Goal: Browse casually

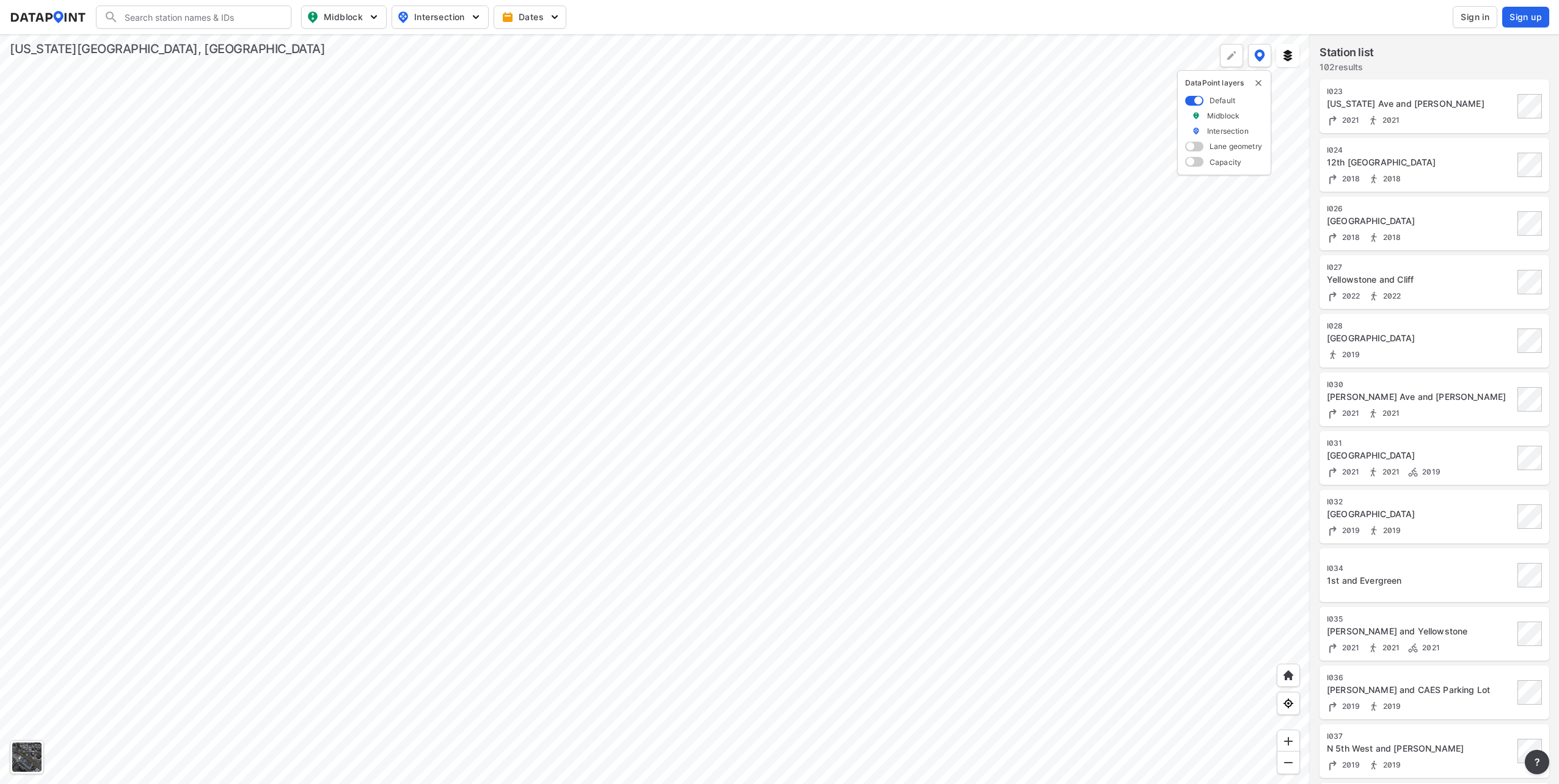
click at [478, 344] on div at bounding box center [655, 409] width 1310 height 749
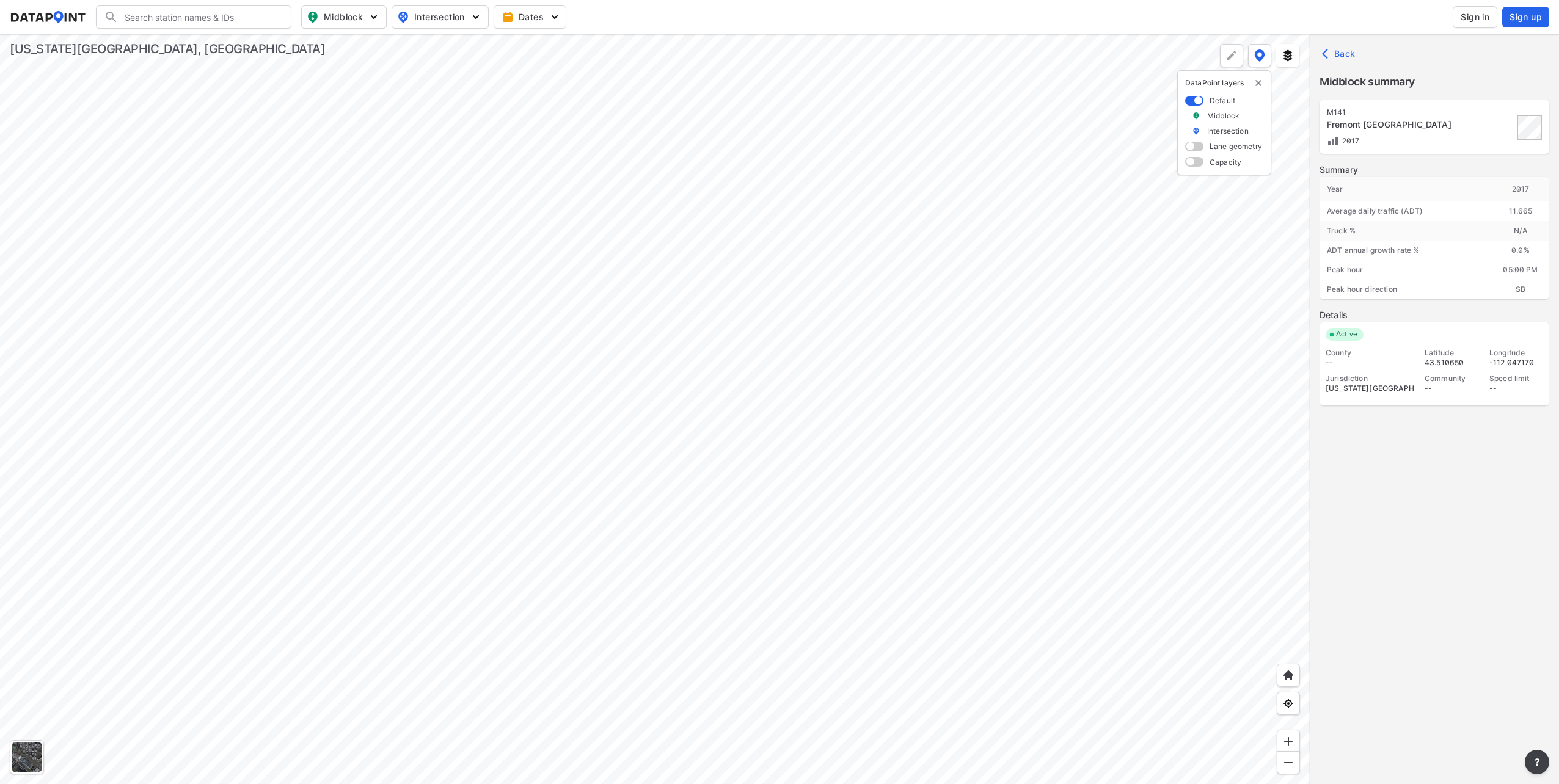
click at [481, 532] on div at bounding box center [655, 409] width 1310 height 749
click at [508, 281] on div at bounding box center [655, 409] width 1310 height 749
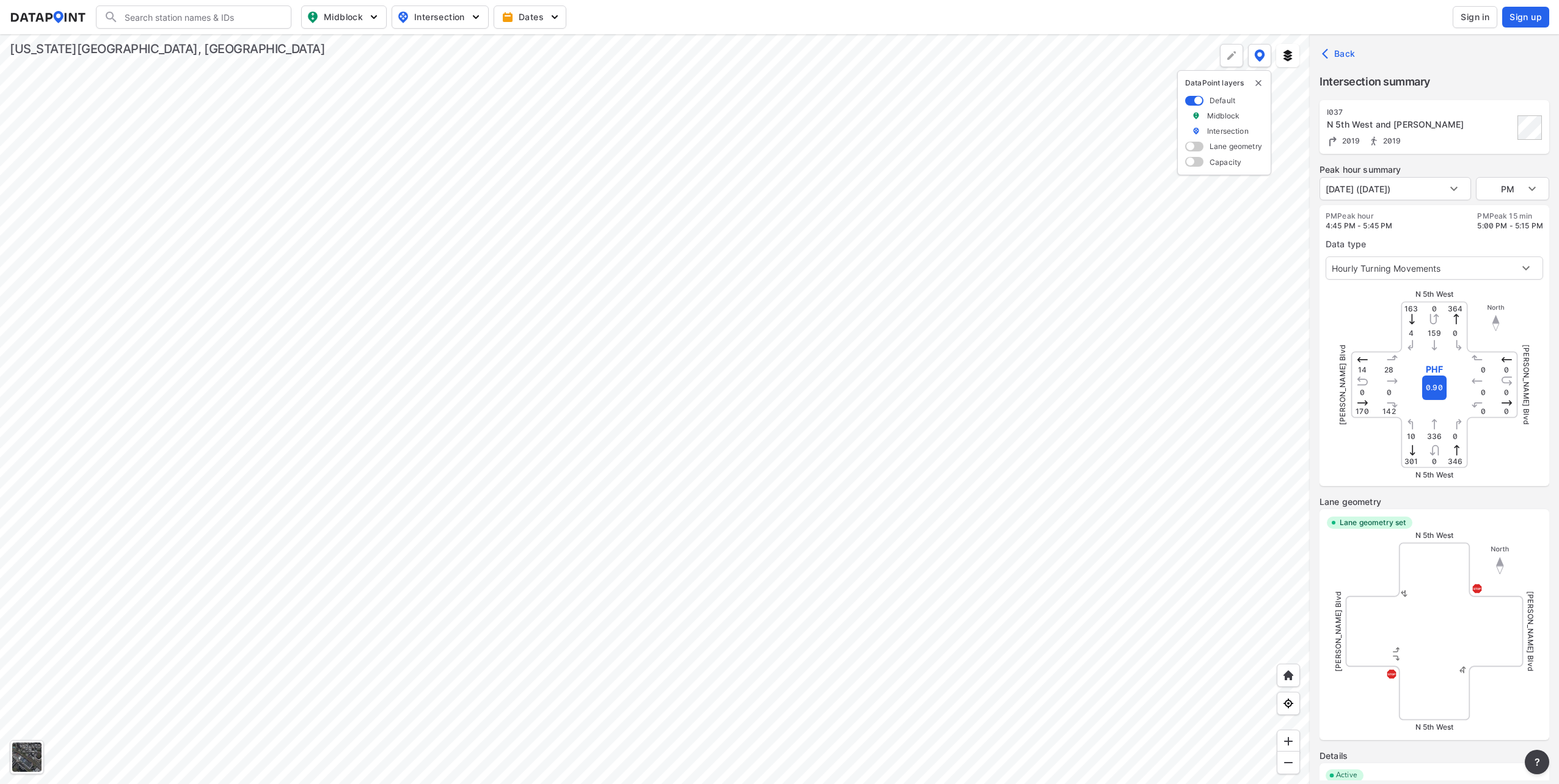
click at [502, 175] on div at bounding box center [655, 409] width 1310 height 749
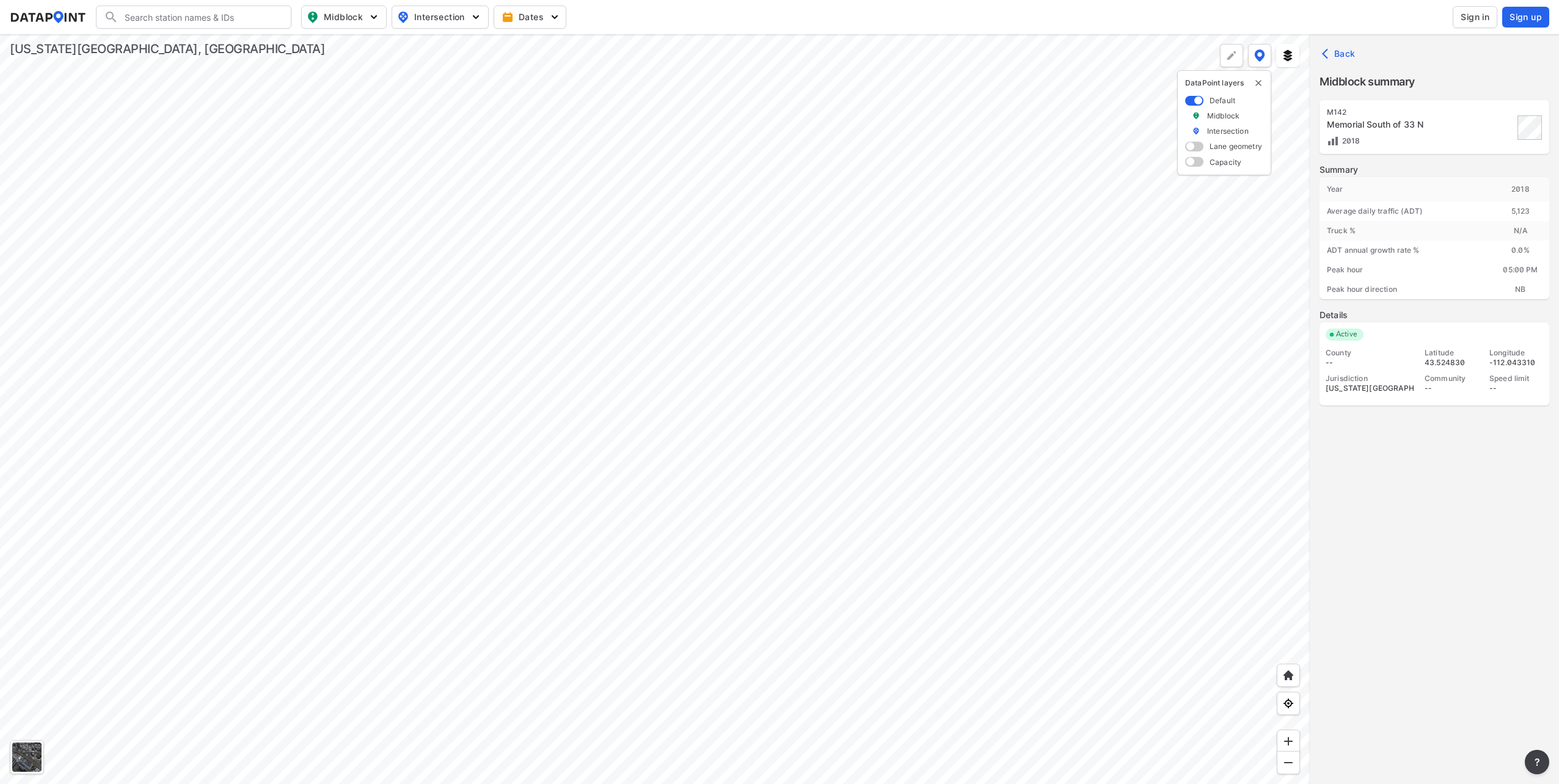
click at [629, 388] on div at bounding box center [655, 409] width 1310 height 749
click at [551, 333] on div at bounding box center [655, 409] width 1310 height 749
click at [678, 339] on div at bounding box center [655, 409] width 1310 height 749
click at [483, 439] on div at bounding box center [655, 409] width 1310 height 749
click at [473, 406] on div at bounding box center [655, 409] width 1310 height 749
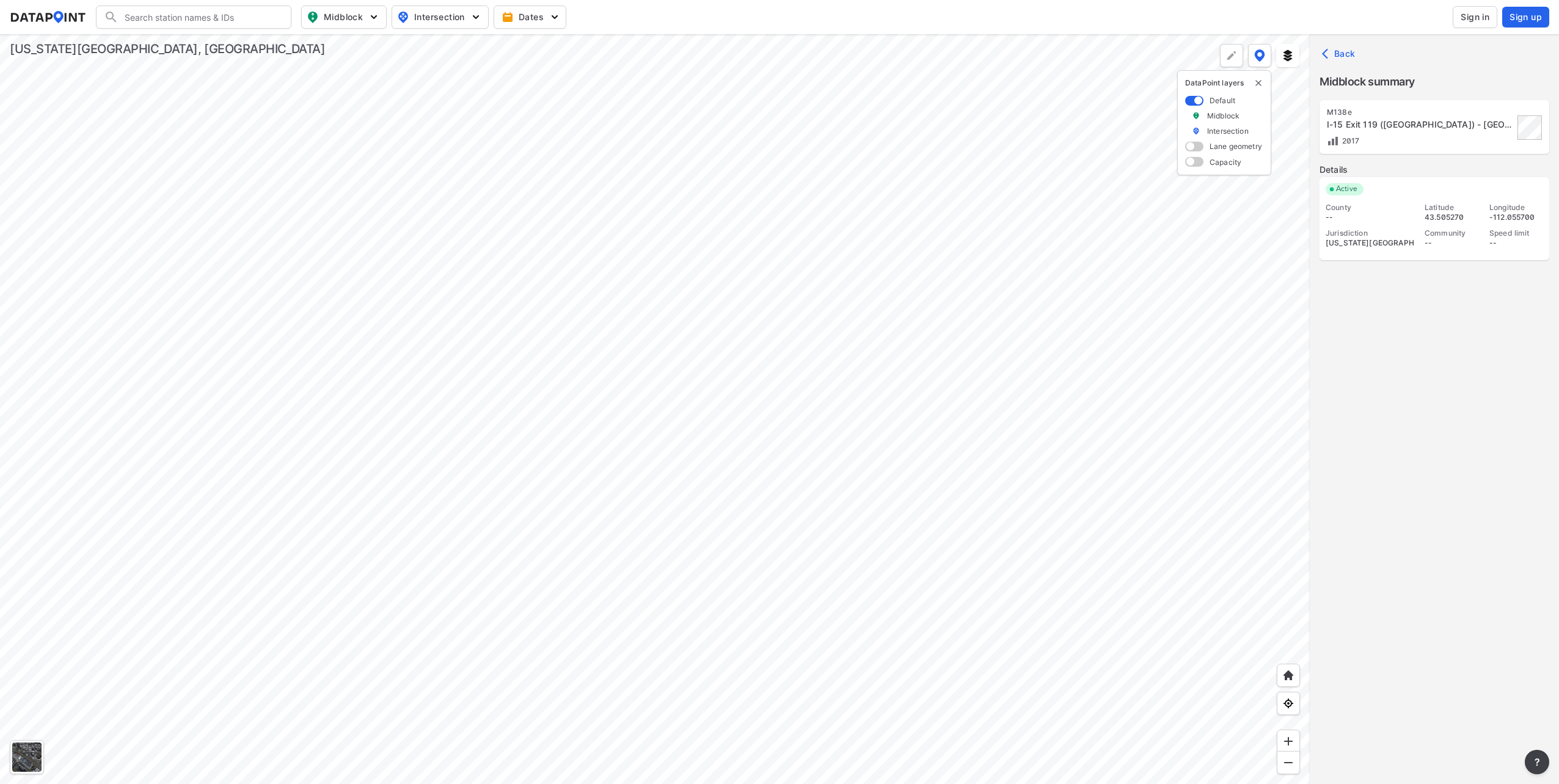
click at [439, 431] on div at bounding box center [655, 409] width 1310 height 749
click at [414, 678] on div at bounding box center [655, 409] width 1310 height 749
click at [881, 581] on div at bounding box center [655, 409] width 1310 height 749
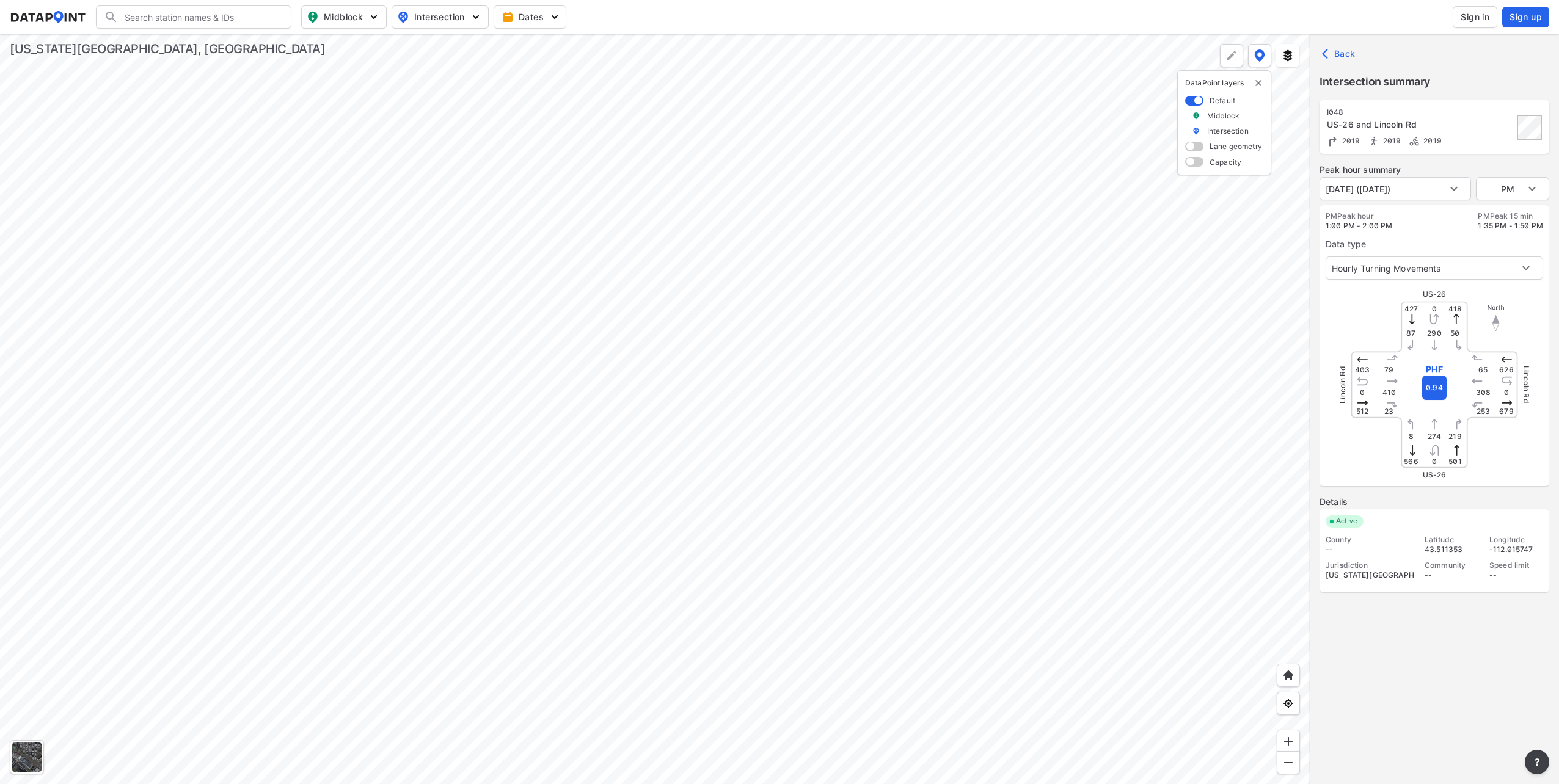
click at [1118, 198] on div at bounding box center [655, 409] width 1310 height 749
click at [763, 522] on div at bounding box center [655, 409] width 1310 height 749
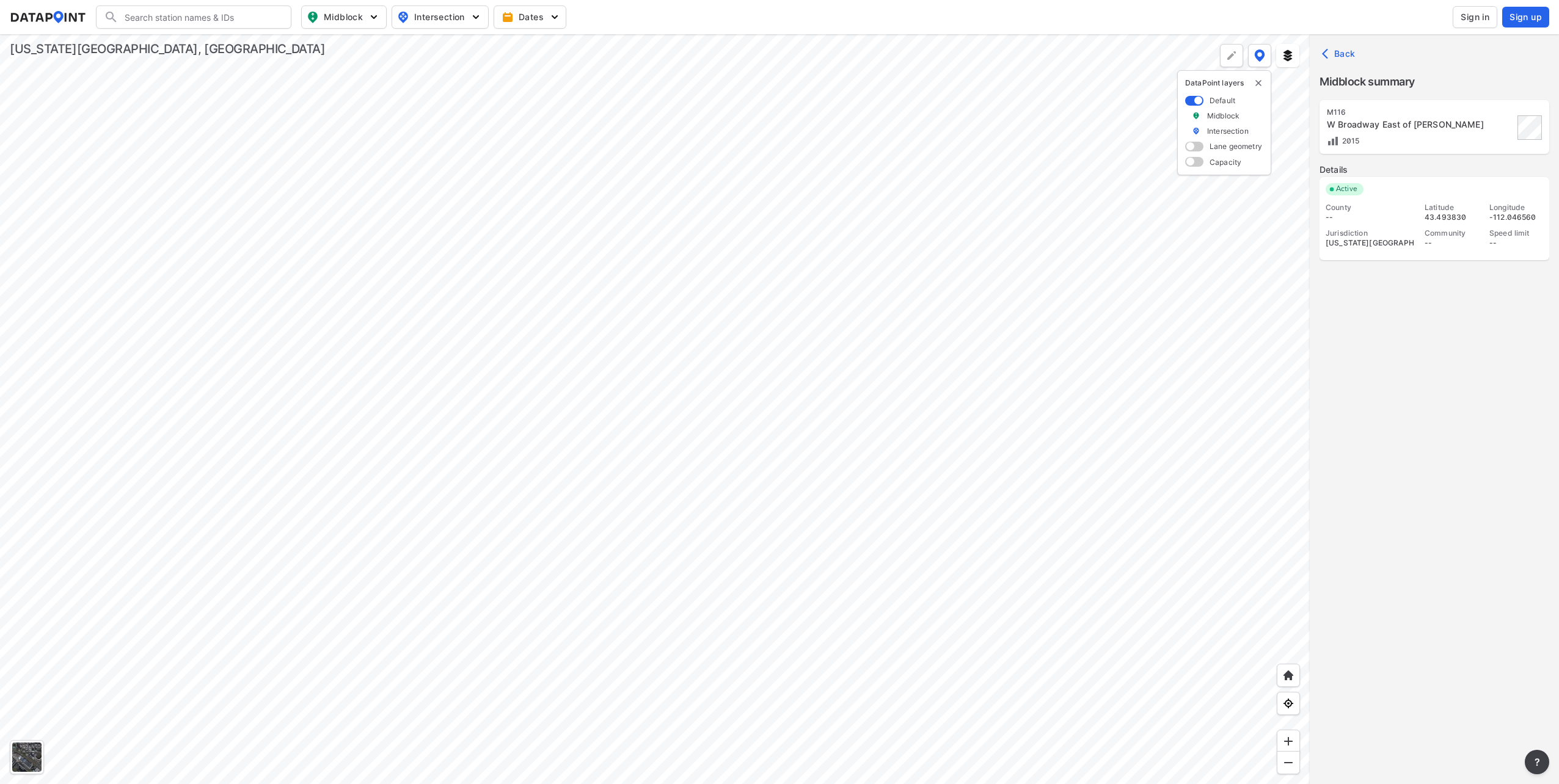
click at [932, 537] on div at bounding box center [655, 409] width 1310 height 749
click at [832, 176] on div at bounding box center [655, 409] width 1310 height 749
click at [907, 460] on div at bounding box center [655, 409] width 1310 height 749
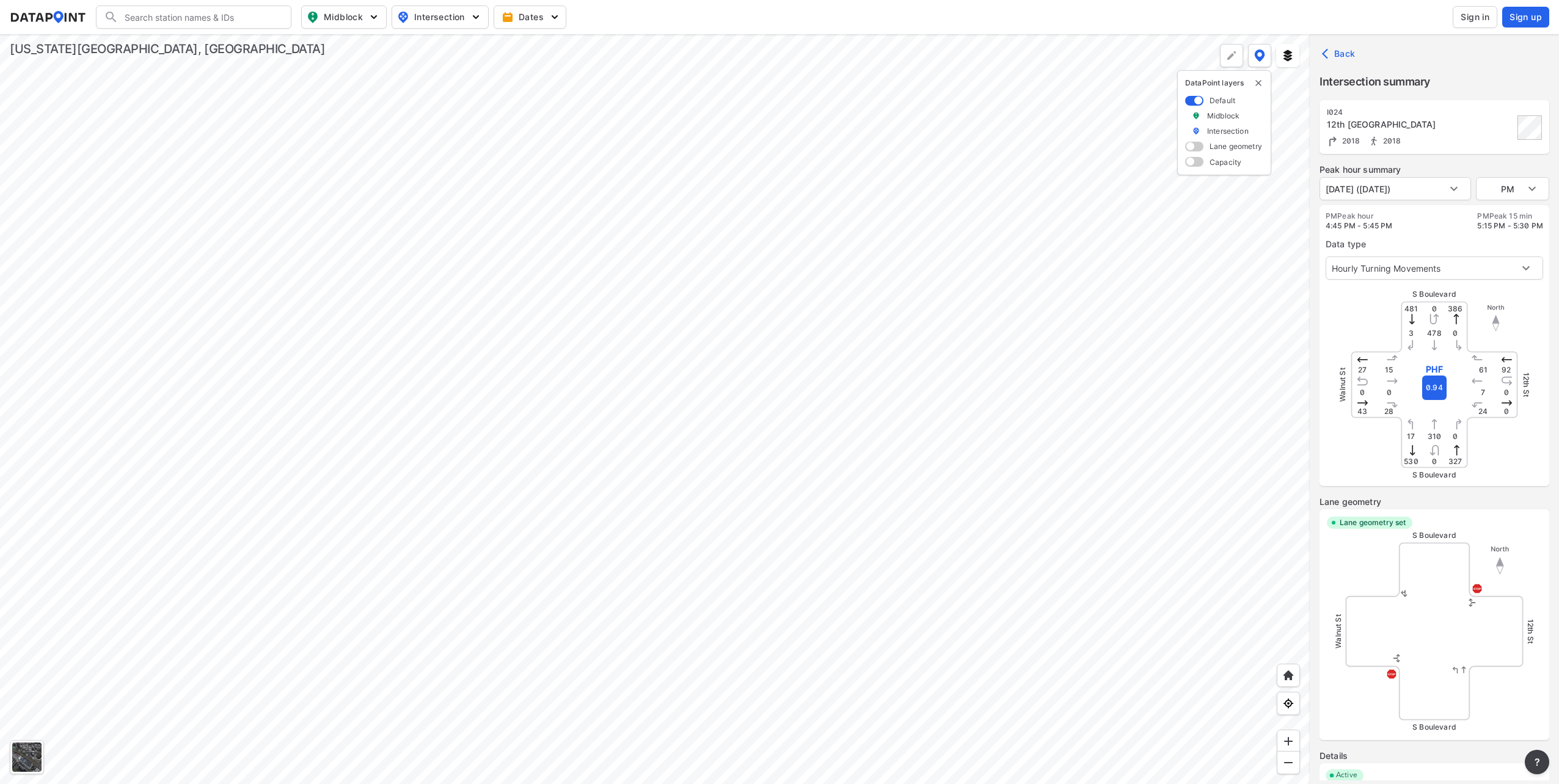
click at [816, 430] on div at bounding box center [655, 409] width 1310 height 749
